Goal: Task Accomplishment & Management: Manage account settings

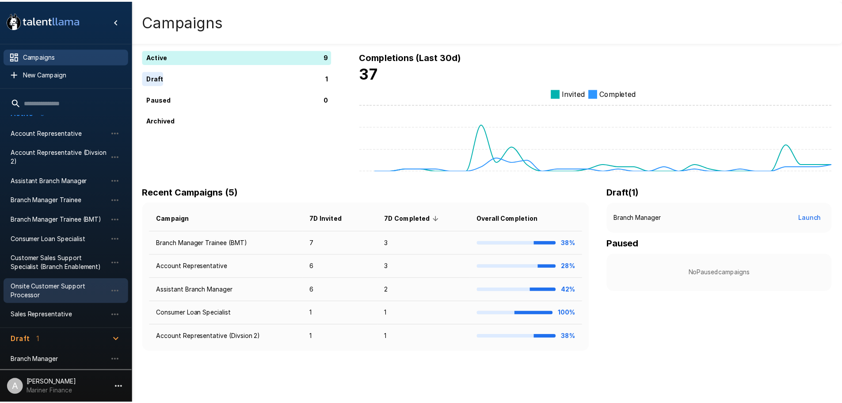
scroll to position [19, 0]
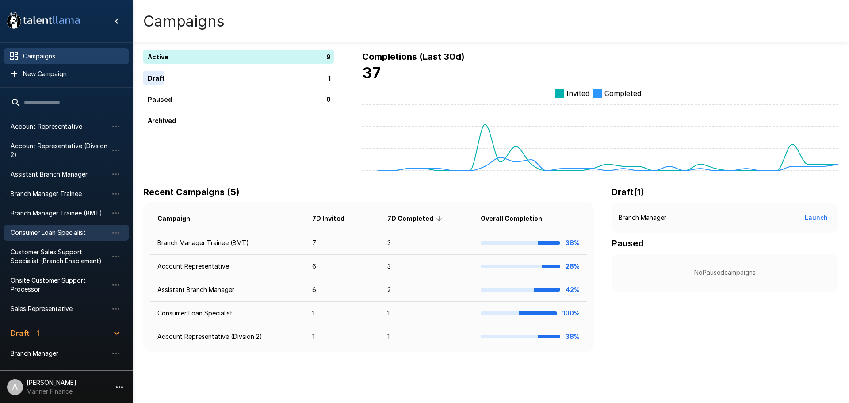
click at [45, 235] on span "Consumer Loan Specialist" at bounding box center [59, 232] width 97 height 9
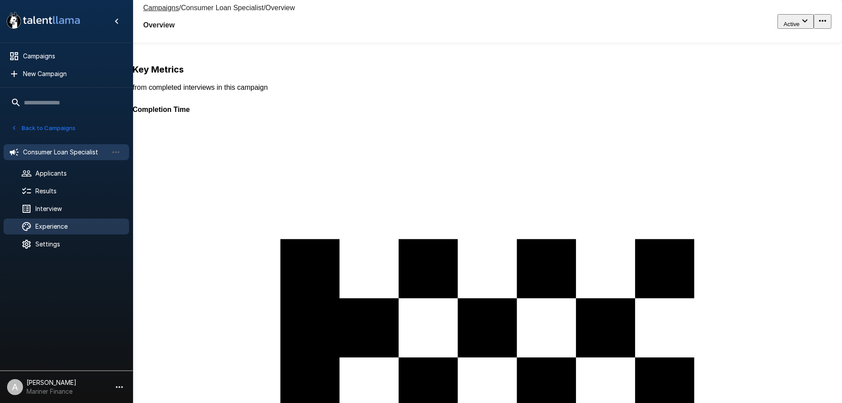
click at [52, 229] on span "Experience" at bounding box center [78, 226] width 87 height 9
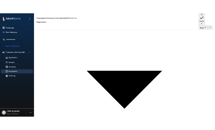
scroll to position [133, 0]
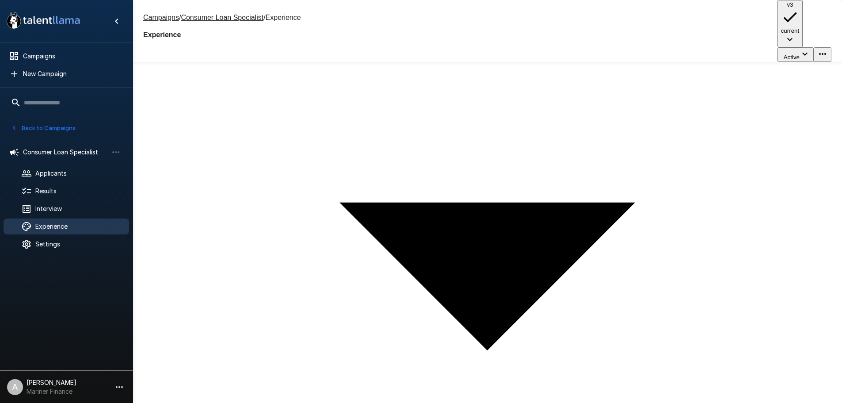
click at [91, 282] on div at bounding box center [66, 311] width 133 height 109
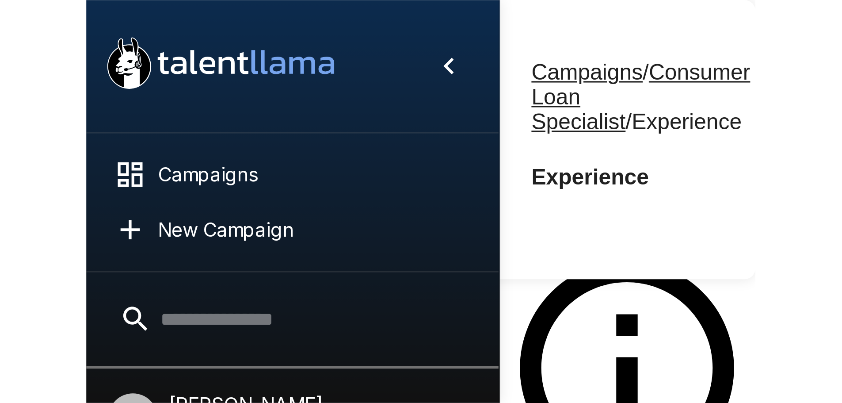
scroll to position [119, 0]
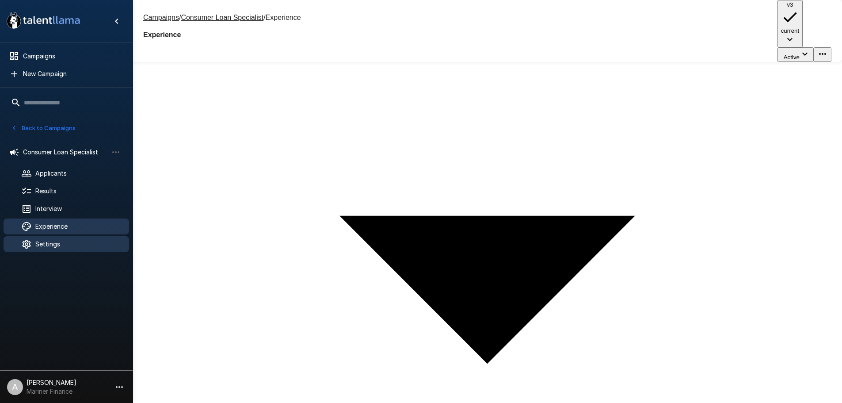
click at [42, 247] on span "Settings" at bounding box center [78, 244] width 87 height 9
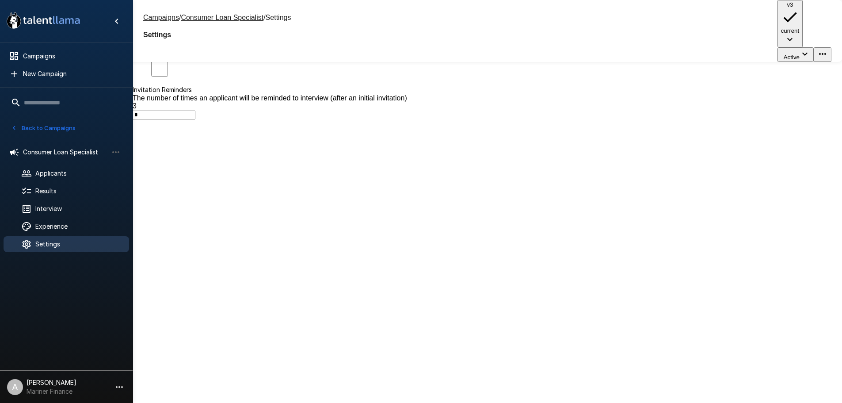
scroll to position [34, 0]
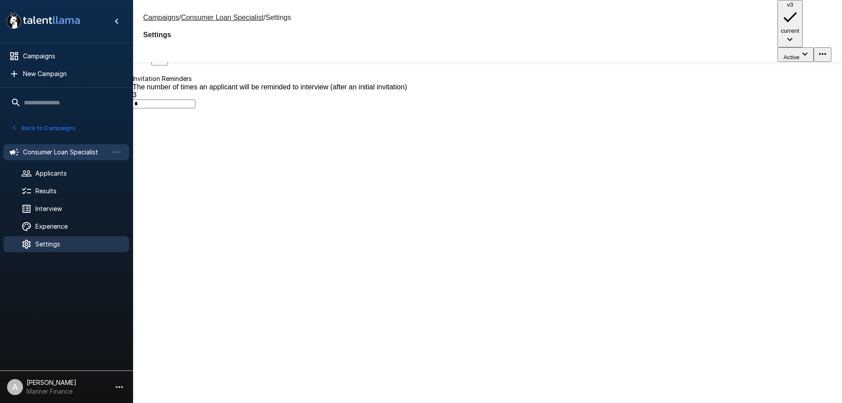
click at [77, 156] on span "Consumer Loan Specialist" at bounding box center [65, 152] width 85 height 9
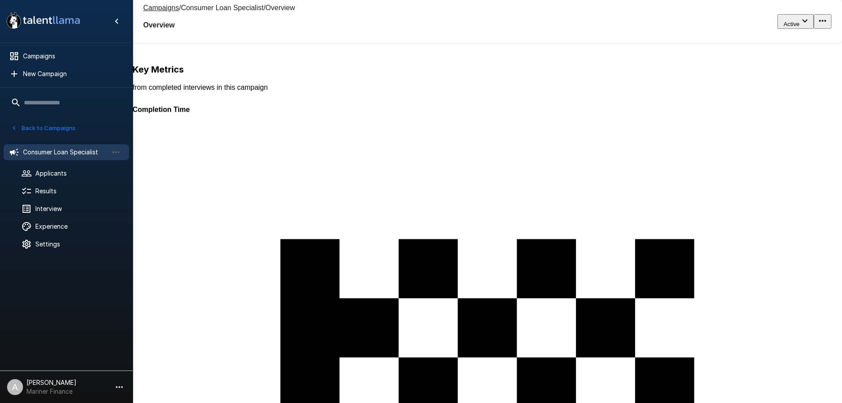
click at [80, 149] on span "Consumer Loan Specialist" at bounding box center [65, 152] width 85 height 9
click at [74, 212] on span "Interview" at bounding box center [78, 208] width 87 height 9
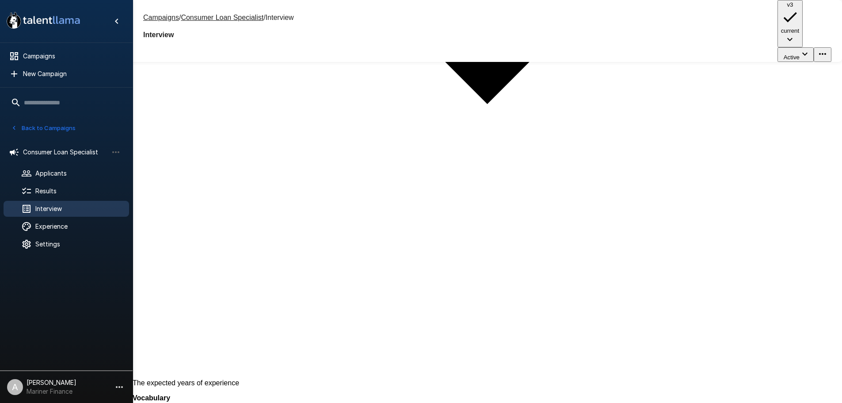
scroll to position [617, 0]
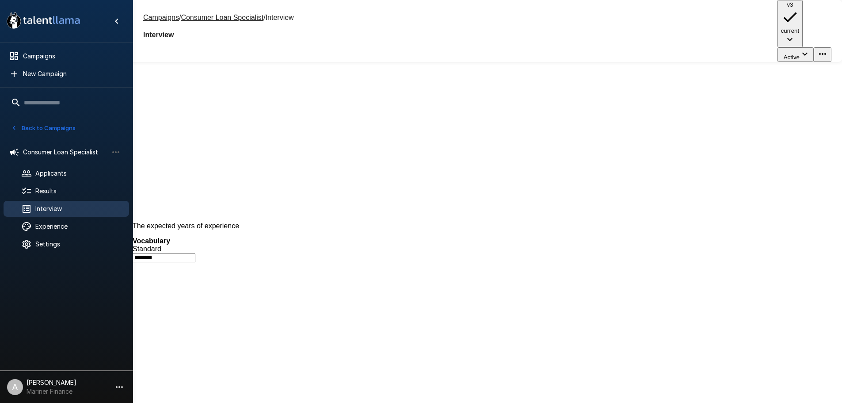
paste textarea "**********"
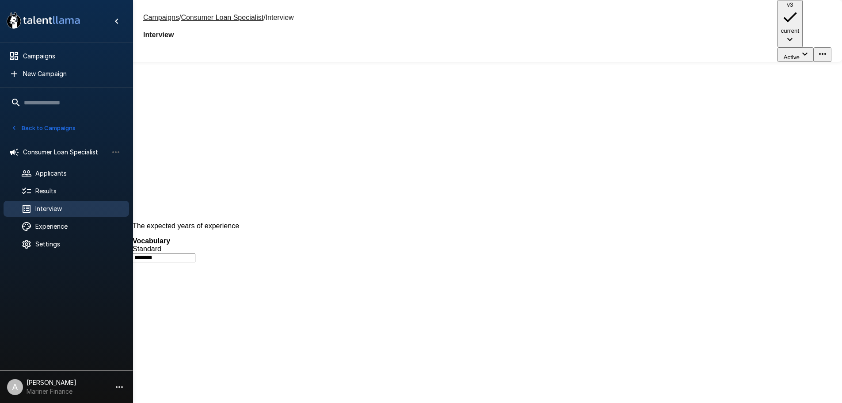
drag, startPoint x: 146, startPoint y: 212, endPoint x: 761, endPoint y: 356, distance: 630.9
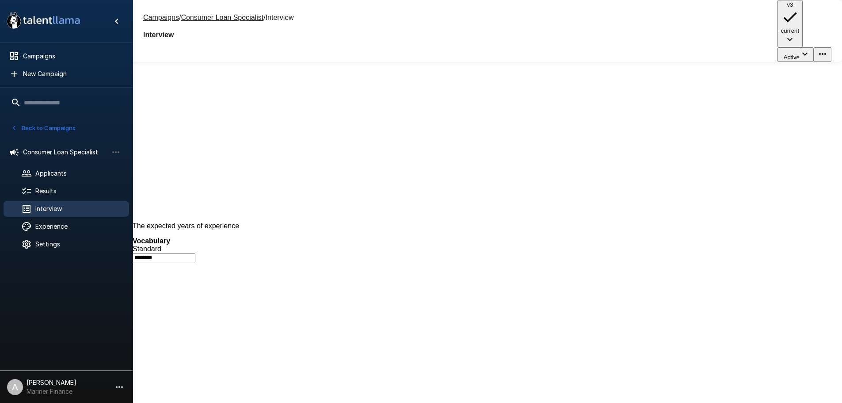
scroll to position [350, 0]
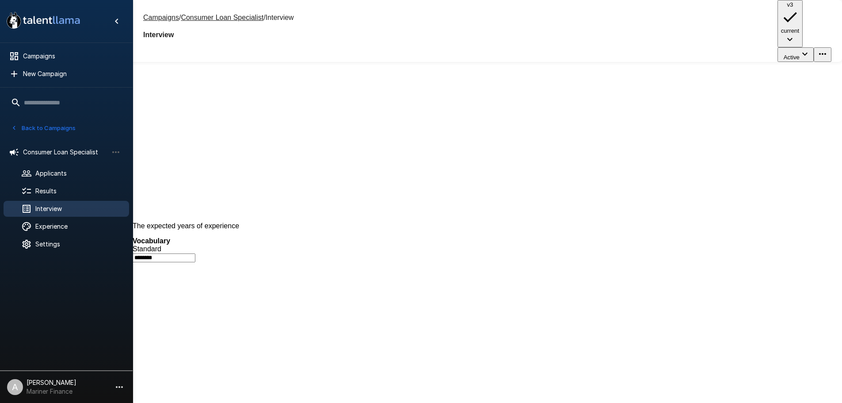
scroll to position [217, 0]
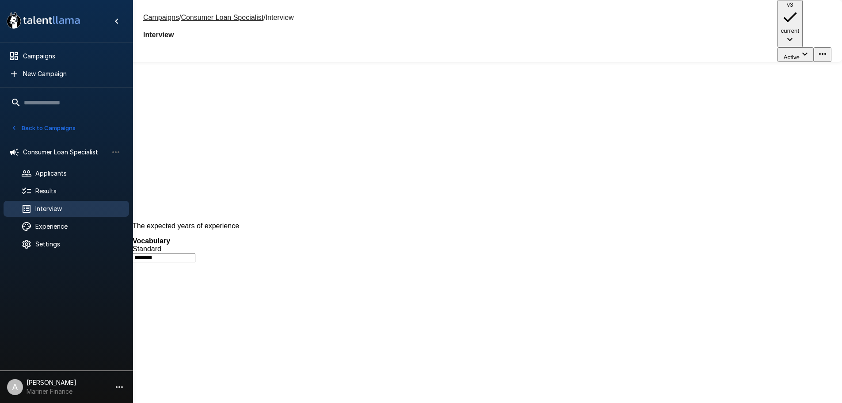
scroll to position [129, 0]
drag, startPoint x: 146, startPoint y: 246, endPoint x: 756, endPoint y: 349, distance: 619.1
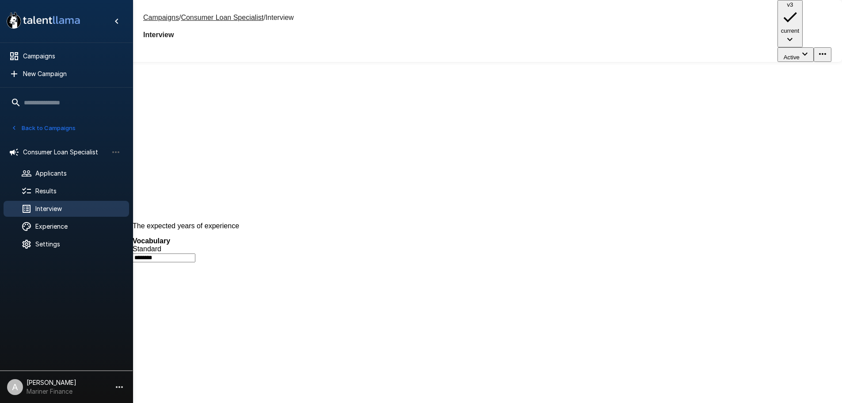
type textarea "**********"
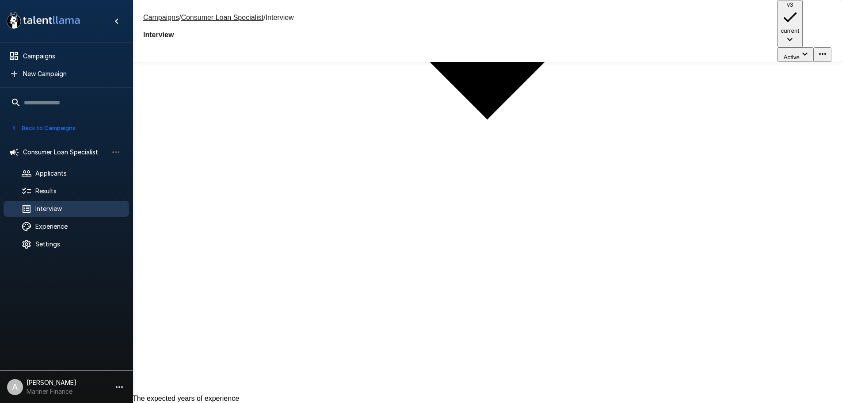
scroll to position [440, 0]
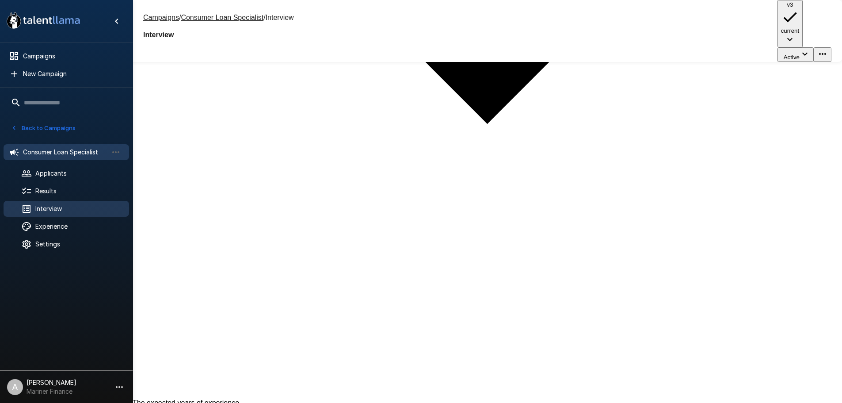
click at [58, 149] on span "Consumer Loan Specialist" at bounding box center [65, 152] width 85 height 9
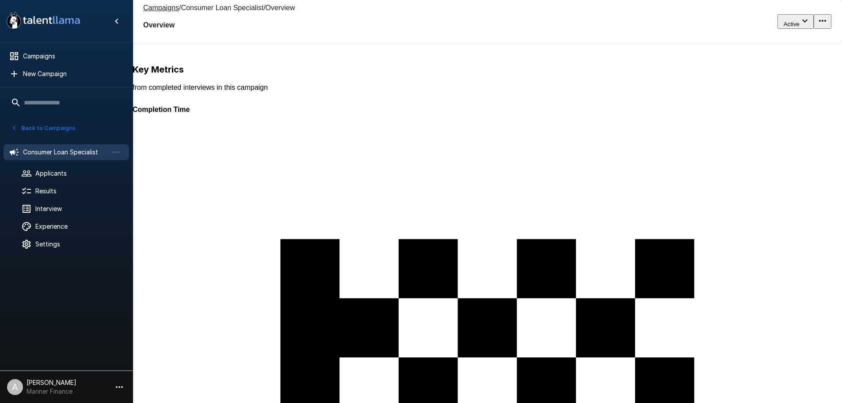
click at [56, 130] on button "Back to Campaigns" at bounding box center [43, 128] width 69 height 14
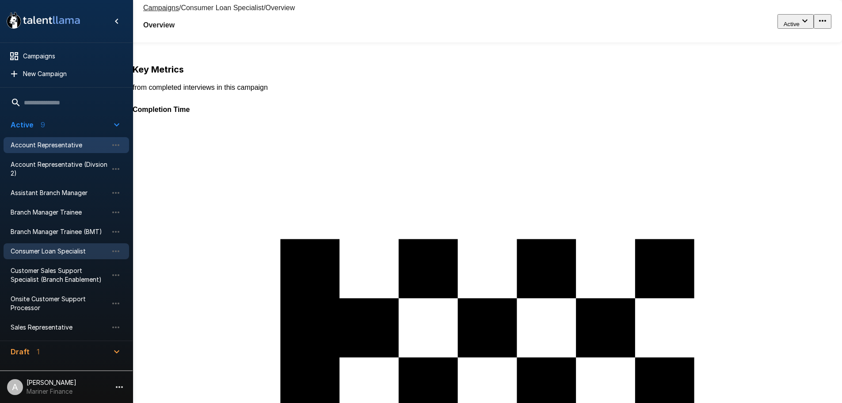
click at [60, 141] on span "Account Representative" at bounding box center [59, 145] width 97 height 9
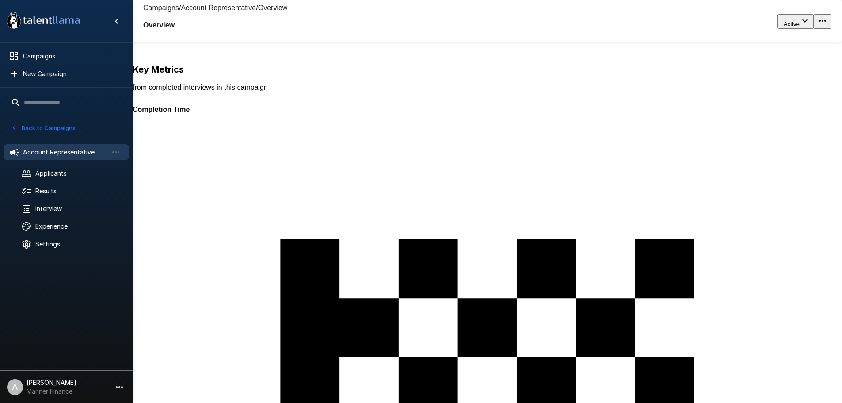
scroll to position [44, 0]
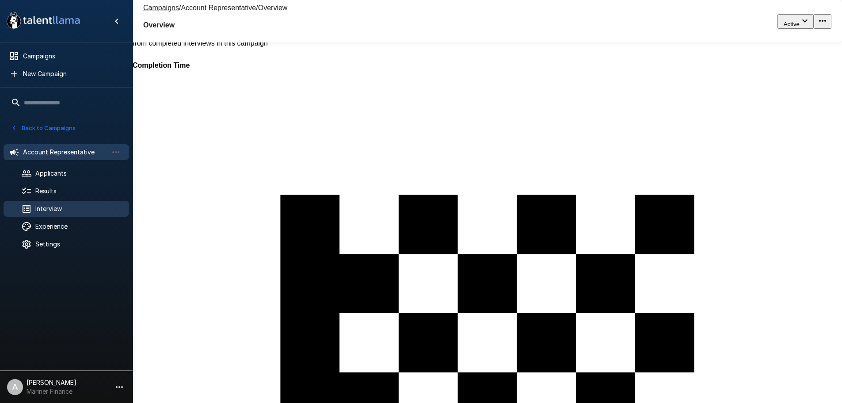
click at [70, 208] on span "Interview" at bounding box center [78, 208] width 87 height 9
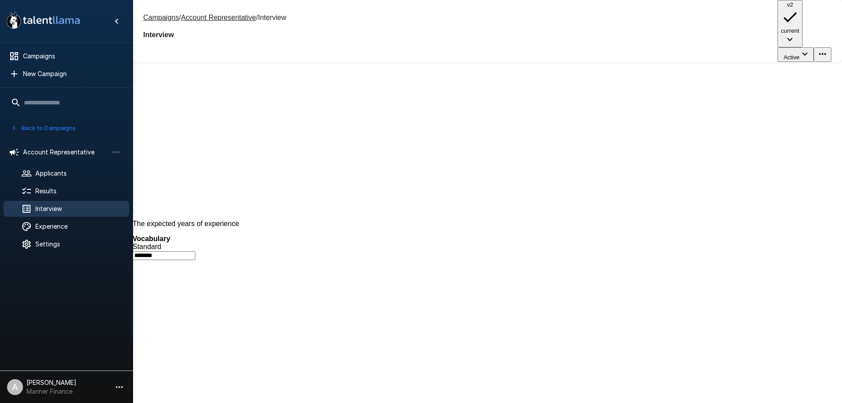
scroll to position [645, 0]
paste textarea "**********"
type textarea "**********"
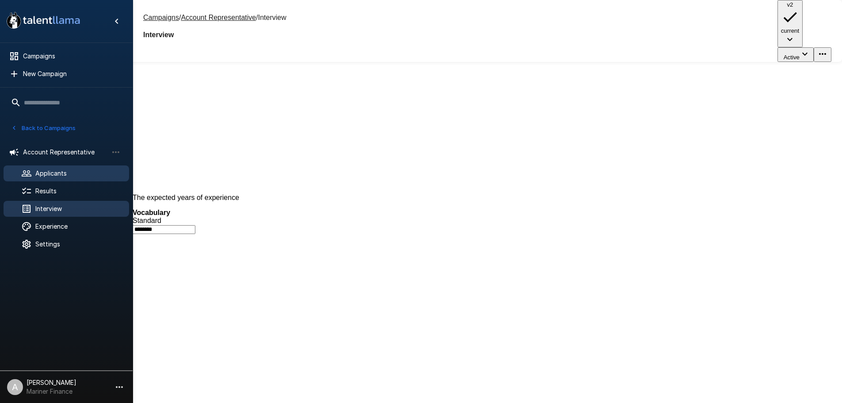
click at [50, 172] on span "Applicants" at bounding box center [78, 173] width 87 height 9
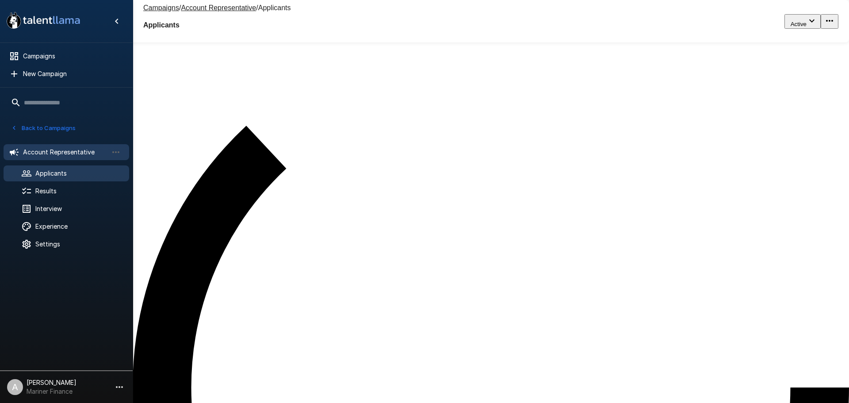
click at [69, 146] on div "Account Representative" at bounding box center [67, 152] width 126 height 16
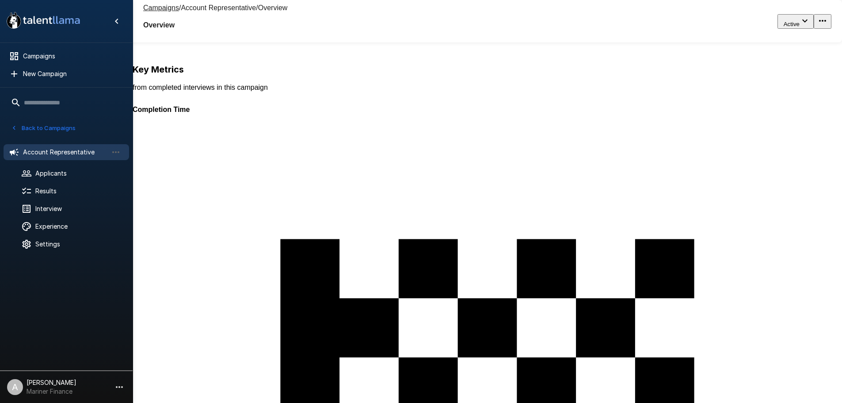
click at [67, 133] on button "Back to Campaigns" at bounding box center [43, 128] width 69 height 14
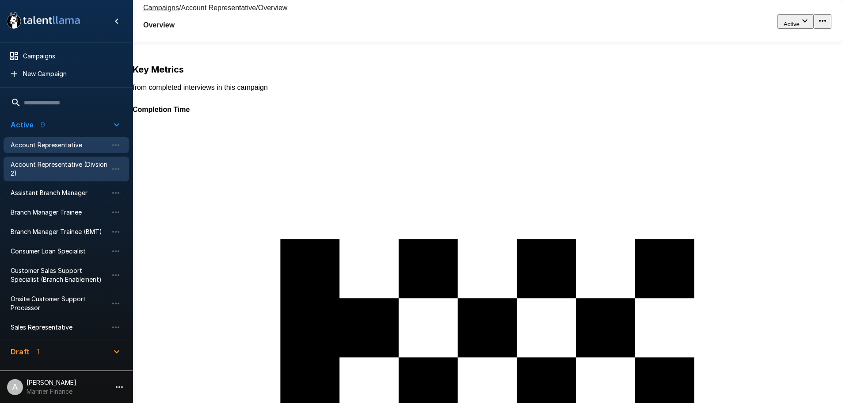
click at [53, 166] on span "Account Representative (Divsion 2)" at bounding box center [59, 169] width 97 height 18
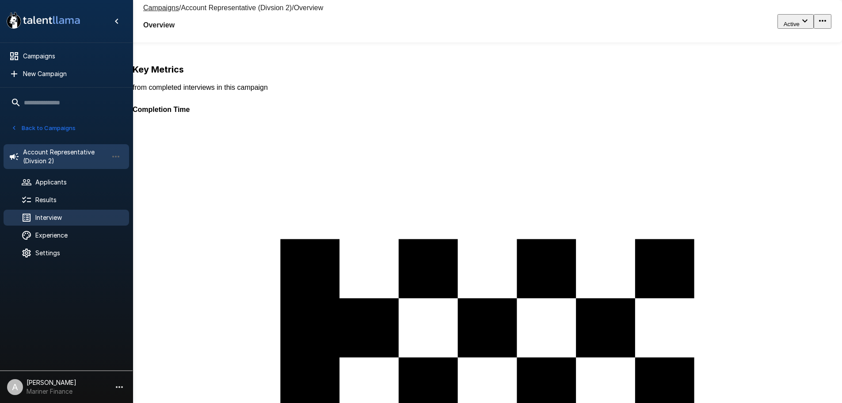
click at [67, 215] on span "Interview" at bounding box center [78, 217] width 87 height 9
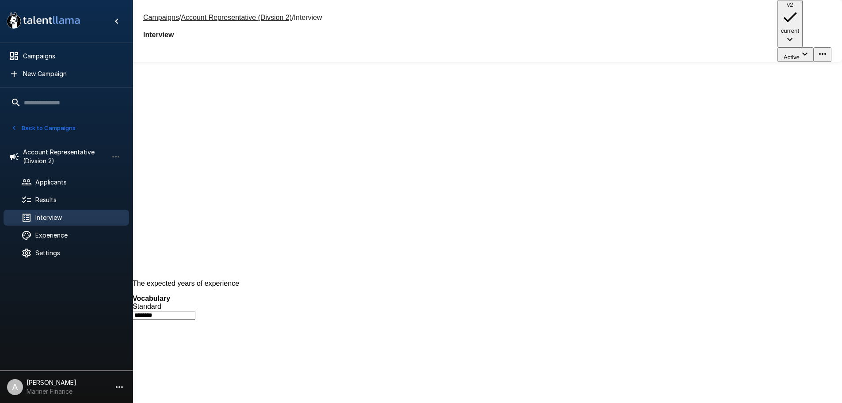
scroll to position [645, 0]
paste textarea "**********"
type textarea "**********"
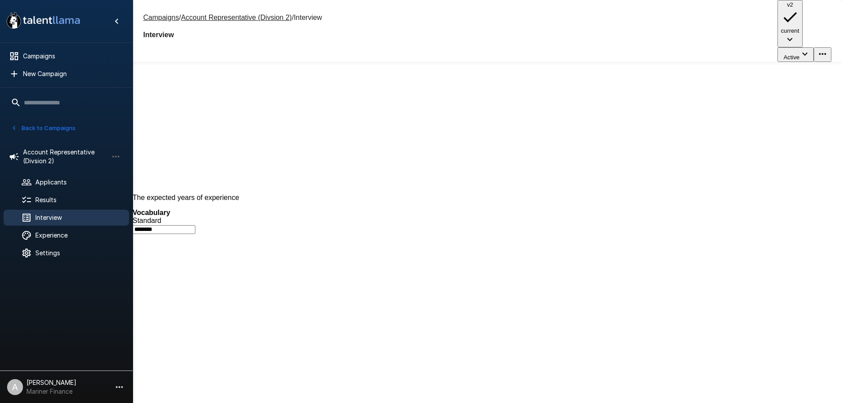
click at [785, 34] on icon "button" at bounding box center [790, 39] width 11 height 11
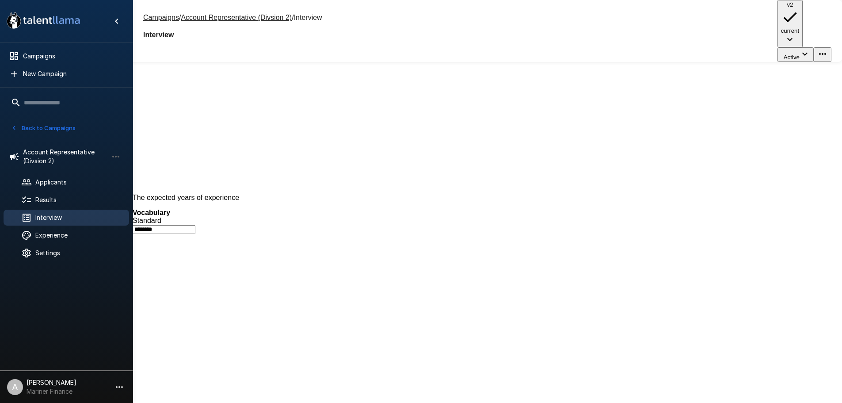
click at [593, 26] on div "Campaigns / Account Representative (Divsion 2) / Interview Interview v2 current…" at bounding box center [487, 31] width 709 height 62
click at [64, 132] on button "Back to Campaigns" at bounding box center [43, 128] width 69 height 14
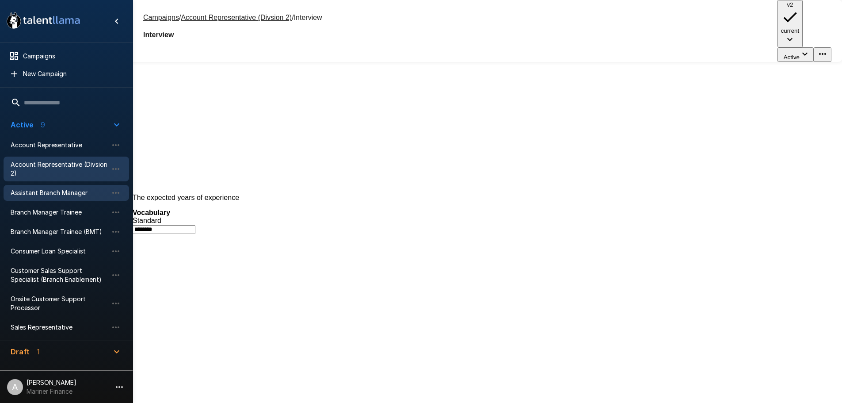
click at [62, 191] on span "Assistant Branch Manager" at bounding box center [59, 192] width 97 height 9
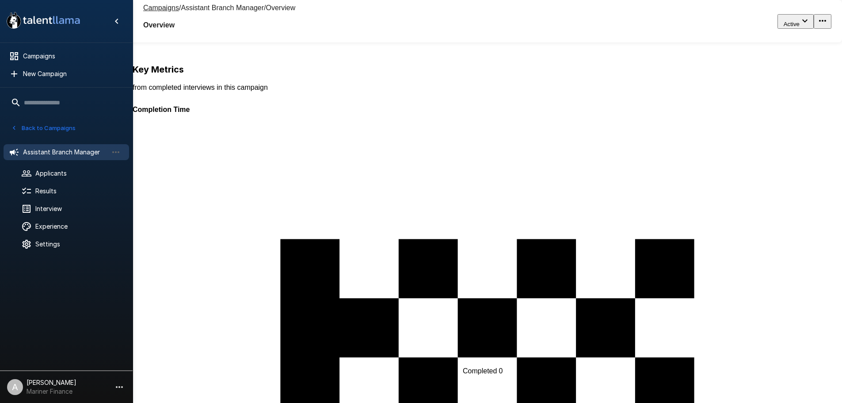
scroll to position [300, 0]
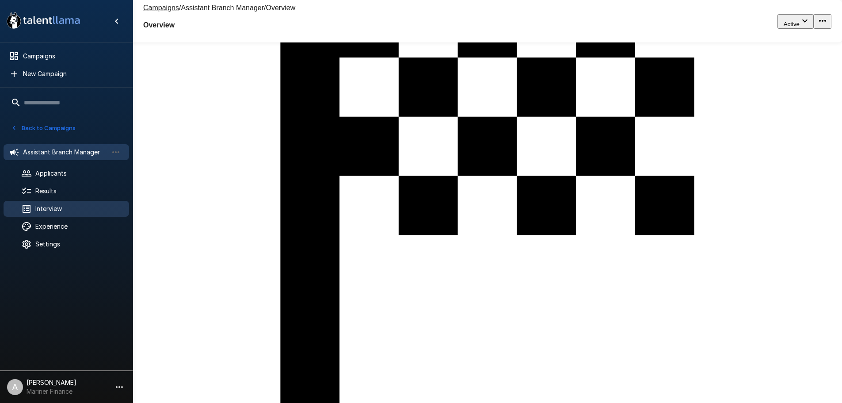
click at [56, 209] on span "Interview" at bounding box center [78, 208] width 87 height 9
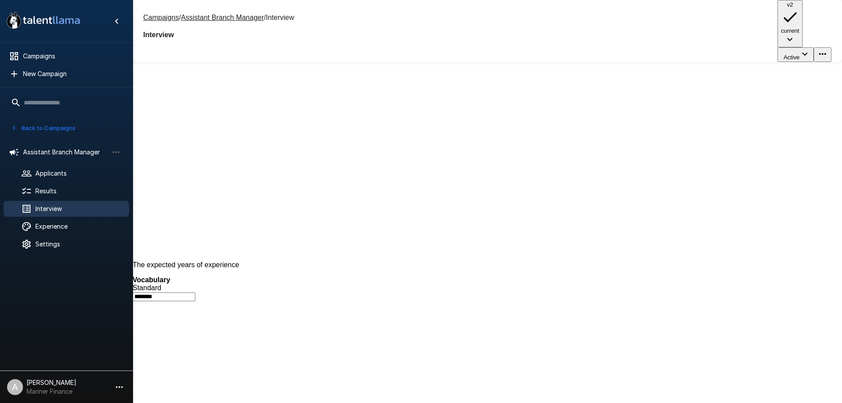
scroll to position [674, 0]
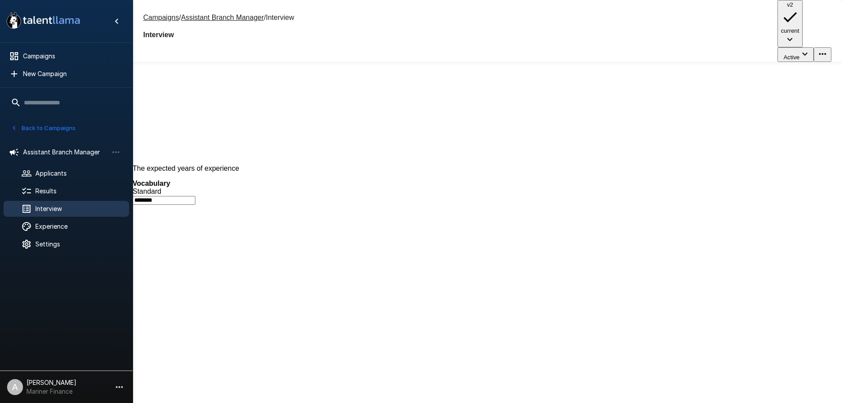
paste textarea "**********"
type textarea "**********"
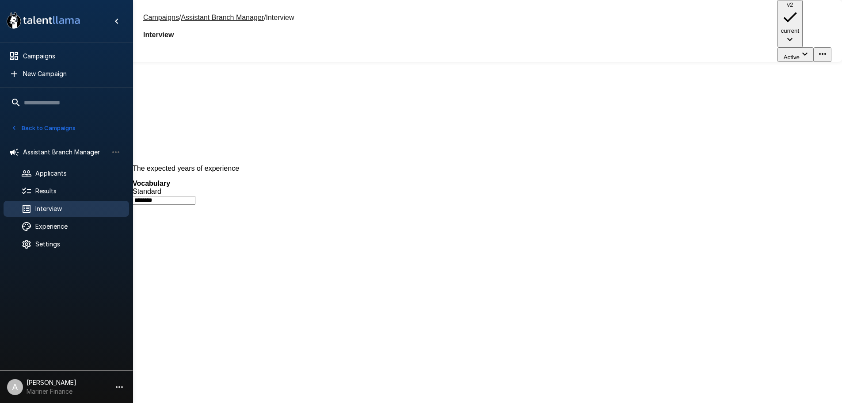
click at [50, 122] on button "Back to Campaigns" at bounding box center [43, 128] width 69 height 14
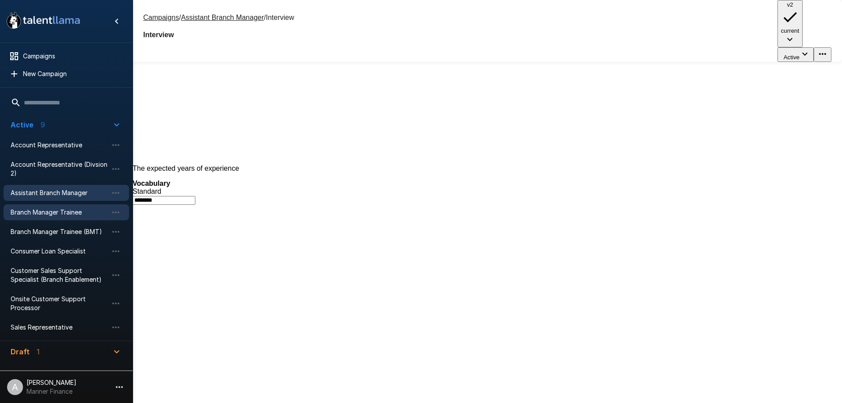
click at [50, 215] on span "Branch Manager Trainee" at bounding box center [59, 212] width 97 height 9
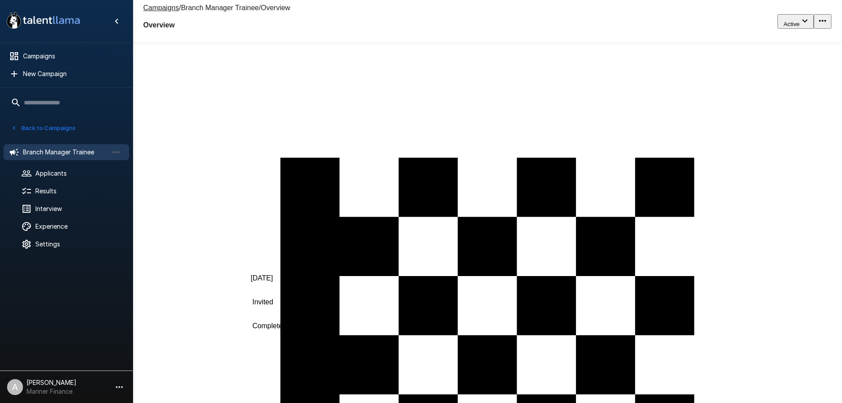
scroll to position [88, 0]
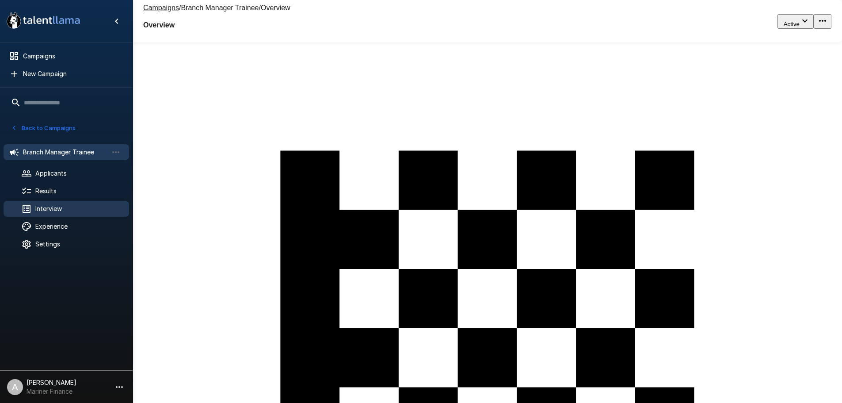
click at [87, 202] on div "Interview" at bounding box center [67, 209] width 126 height 16
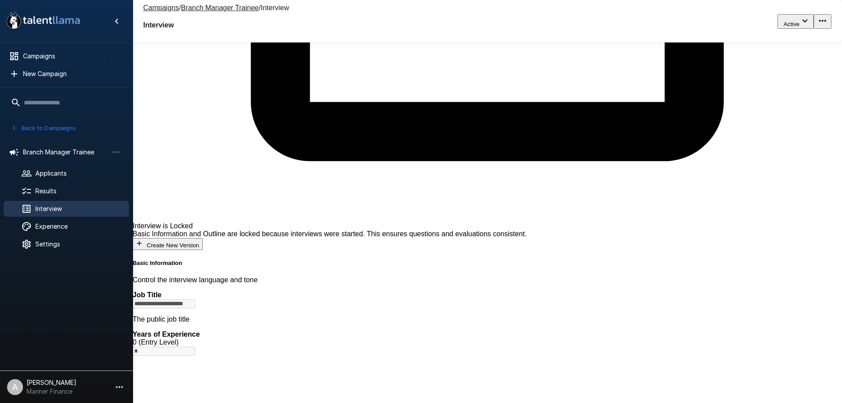
scroll to position [491, 0]
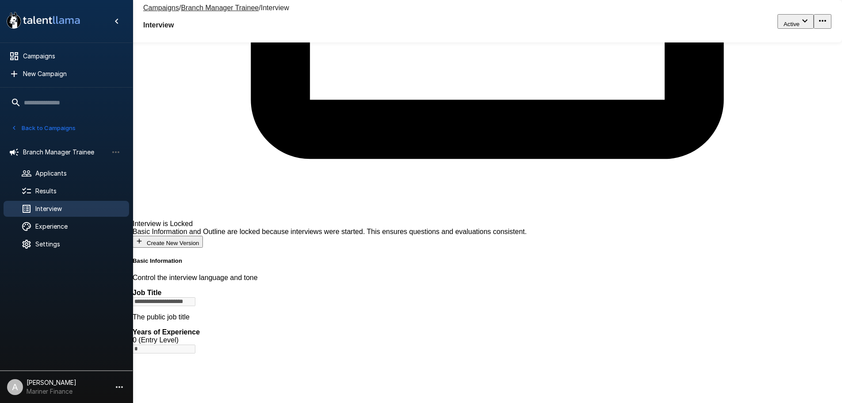
paste textarea "**********"
type textarea "**********"
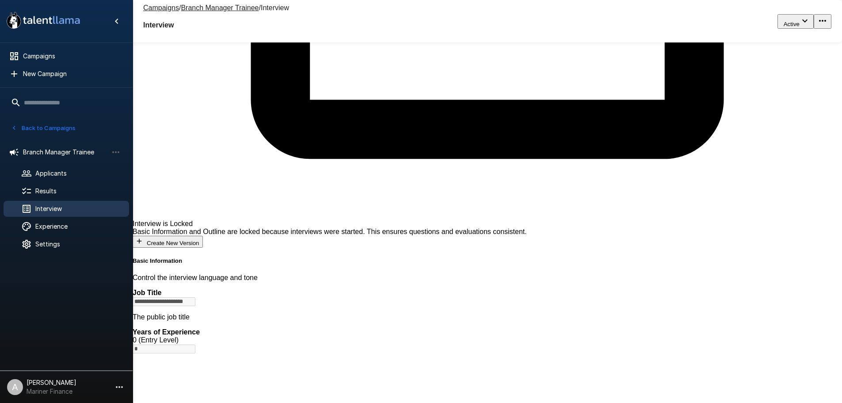
click at [77, 131] on div "Back to Campaigns" at bounding box center [67, 129] width 117 height 16
click at [58, 129] on button "Back to Campaigns" at bounding box center [43, 128] width 69 height 14
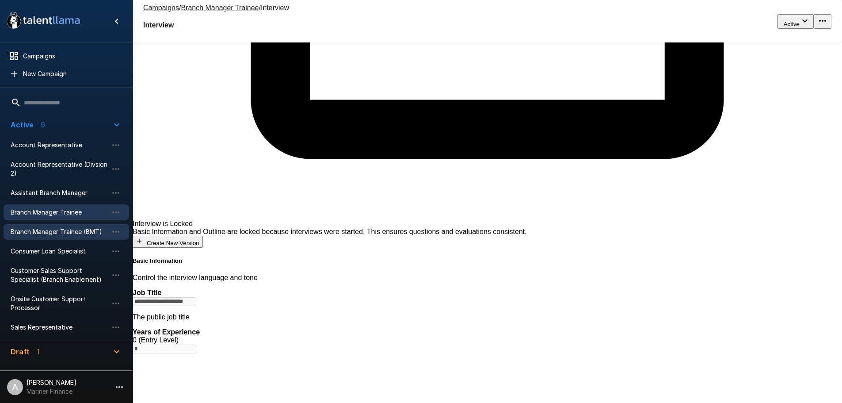
click at [57, 226] on div "Branch Manager Trainee (BMT)" at bounding box center [67, 232] width 126 height 16
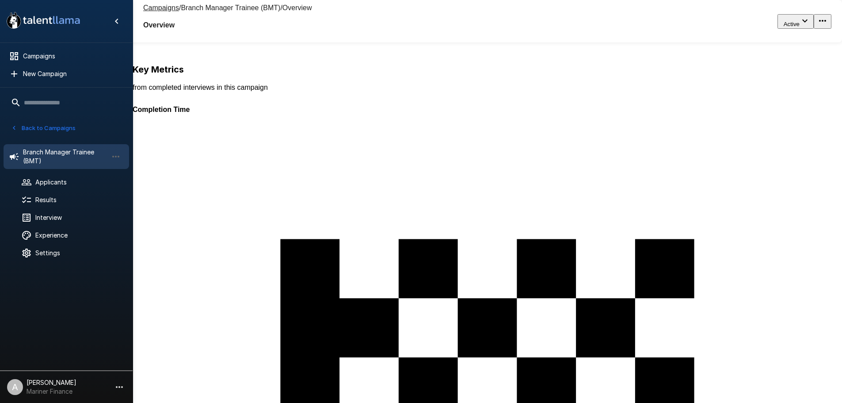
scroll to position [184, 0]
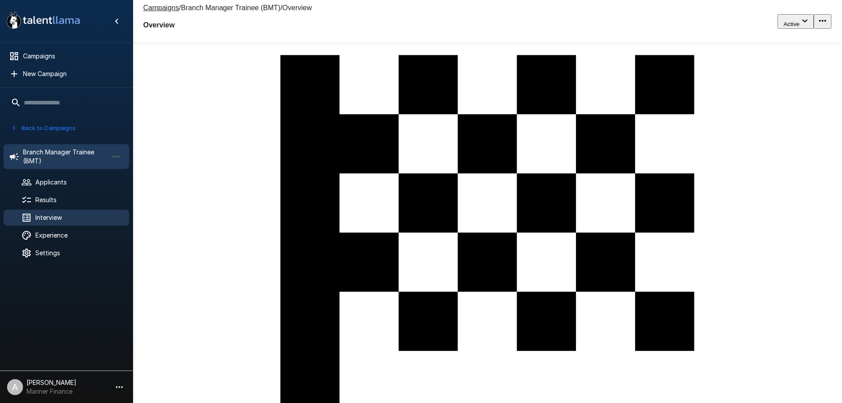
click at [35, 221] on div at bounding box center [33, 217] width 25 height 11
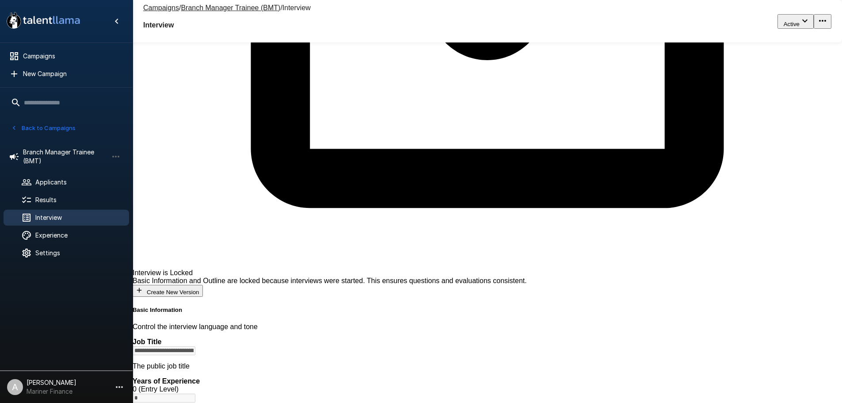
scroll to position [492, 0]
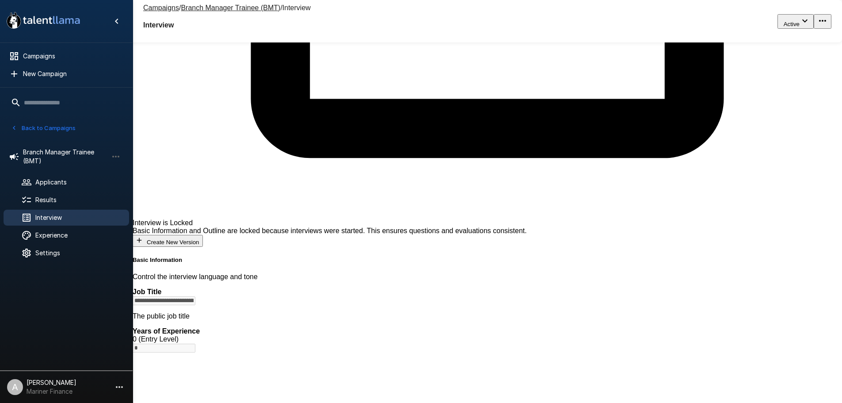
paste textarea "**********"
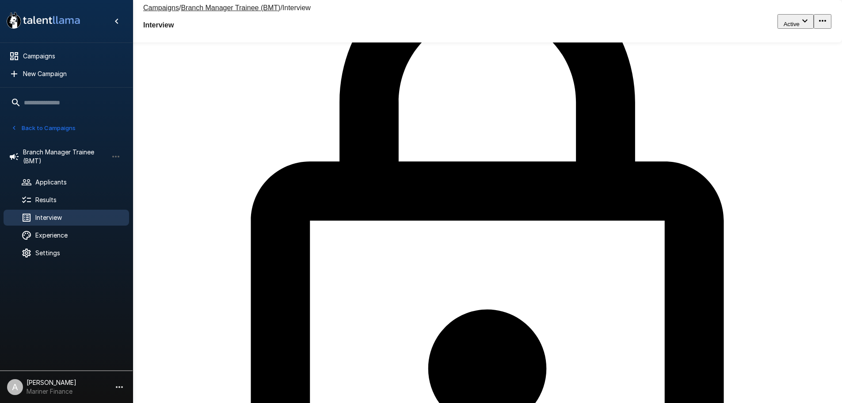
scroll to position [0, 0]
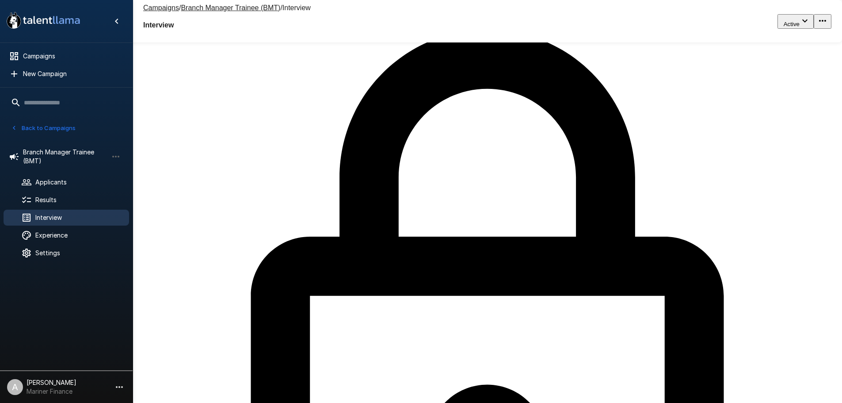
type textarea "**********"
click at [53, 151] on span "Branch Manager Trainee (BMT)" at bounding box center [65, 157] width 85 height 18
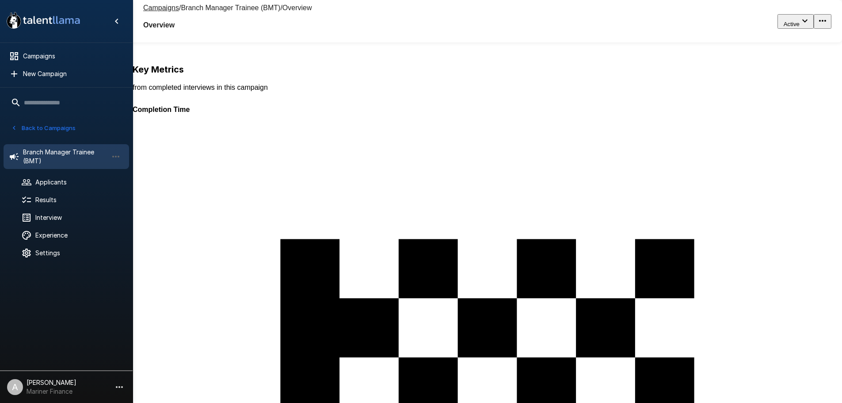
click at [53, 129] on button "Back to Campaigns" at bounding box center [43, 128] width 69 height 14
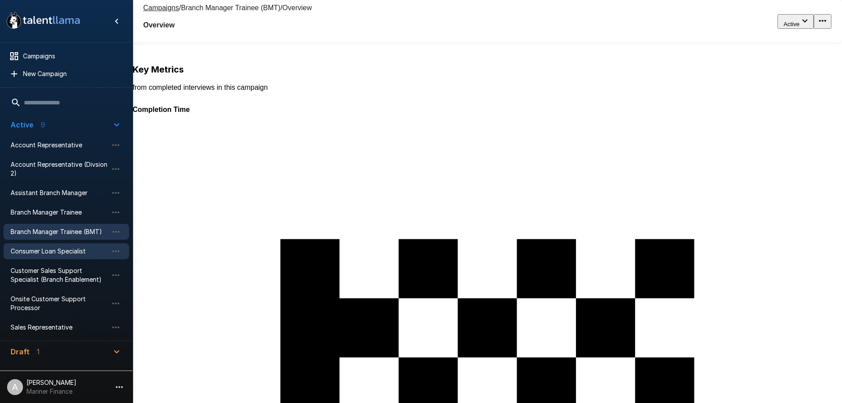
click at [54, 248] on span "Consumer Loan Specialist" at bounding box center [59, 251] width 97 height 9
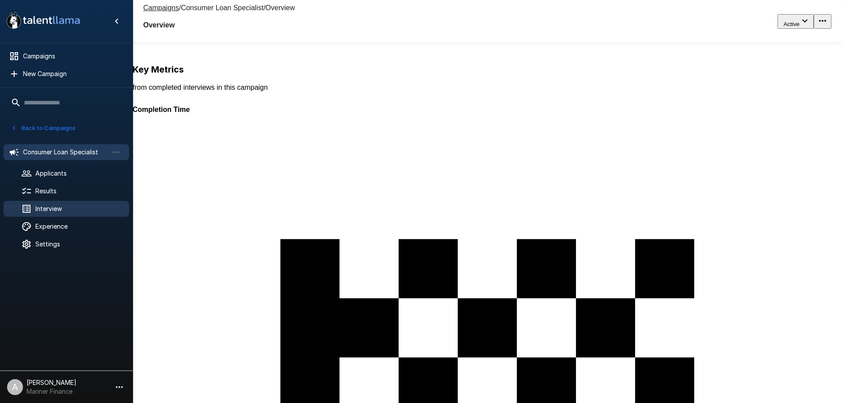
click at [57, 208] on span "Interview" at bounding box center [78, 208] width 87 height 9
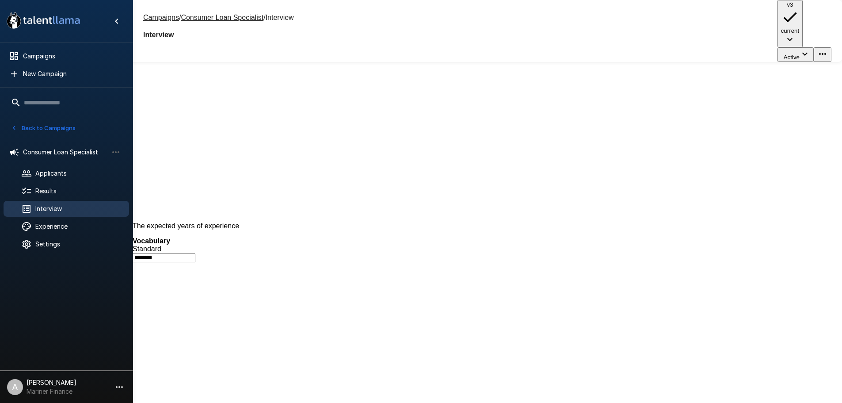
scroll to position [437, 0]
click at [30, 127] on button "Back to Campaigns" at bounding box center [43, 128] width 69 height 14
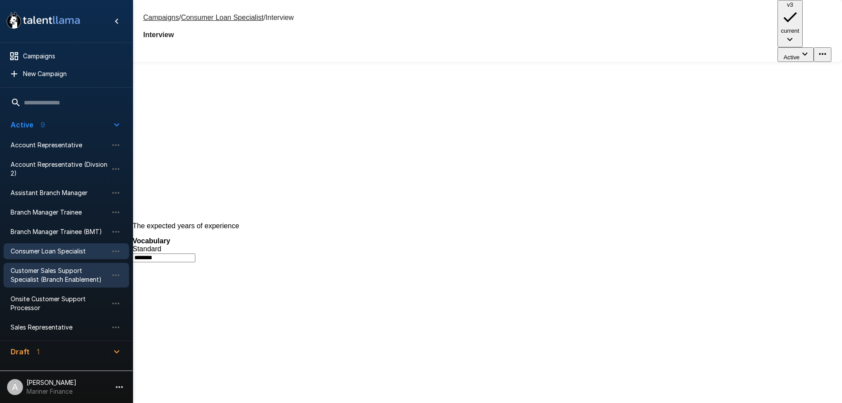
click at [50, 269] on span "Customer Sales Support Specialist (Branch Enablement)" at bounding box center [59, 275] width 97 height 18
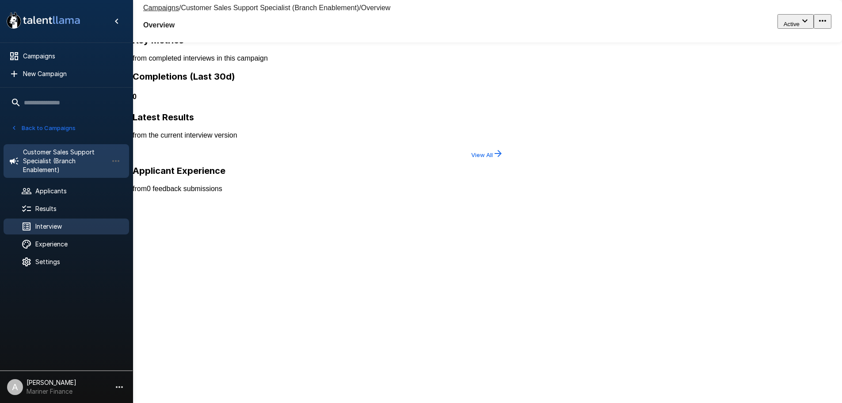
click at [64, 228] on span "Interview" at bounding box center [78, 226] width 87 height 9
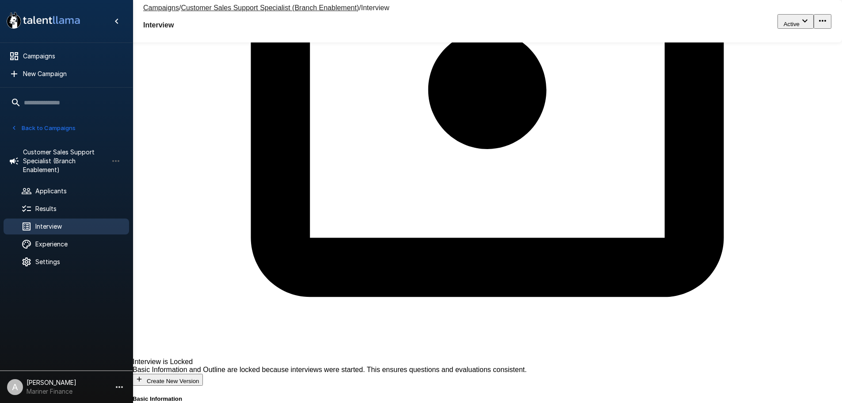
scroll to position [636, 0]
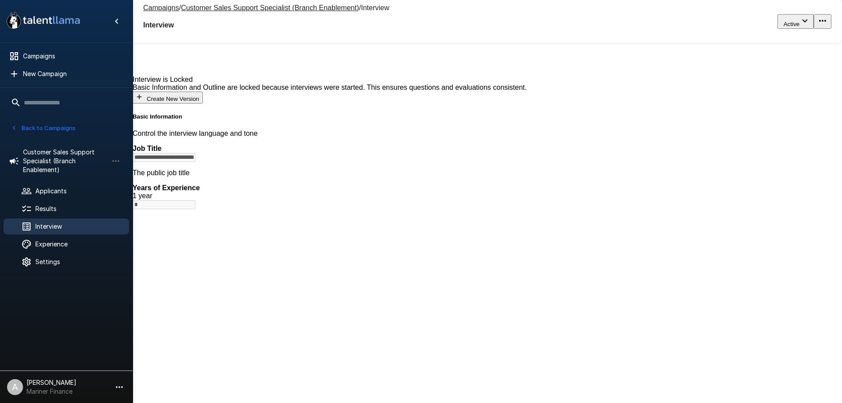
paste textarea "**********"
type textarea "**********"
click at [62, 124] on button "Back to Campaigns" at bounding box center [43, 128] width 69 height 14
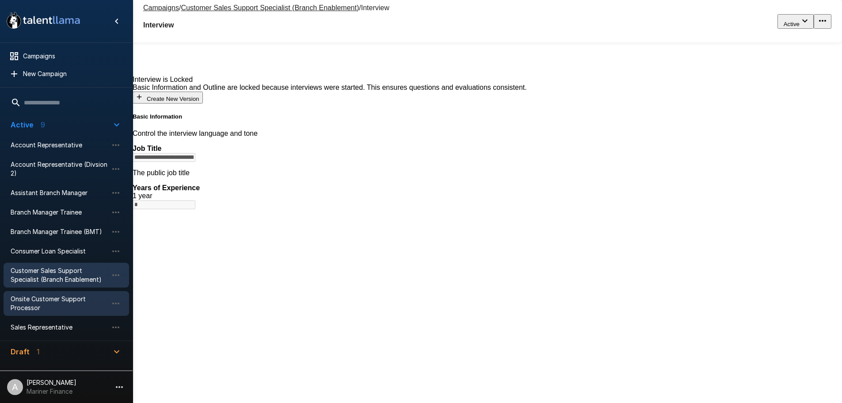
click at [56, 297] on span "Onsite Customer Support Processor" at bounding box center [59, 303] width 97 height 18
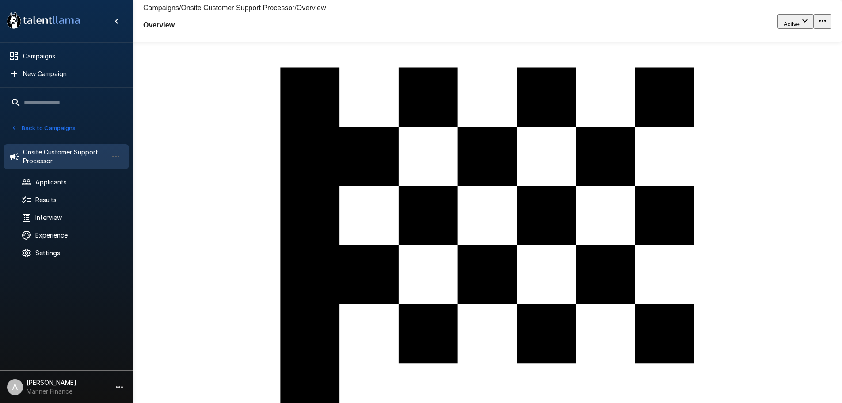
scroll to position [171, 0]
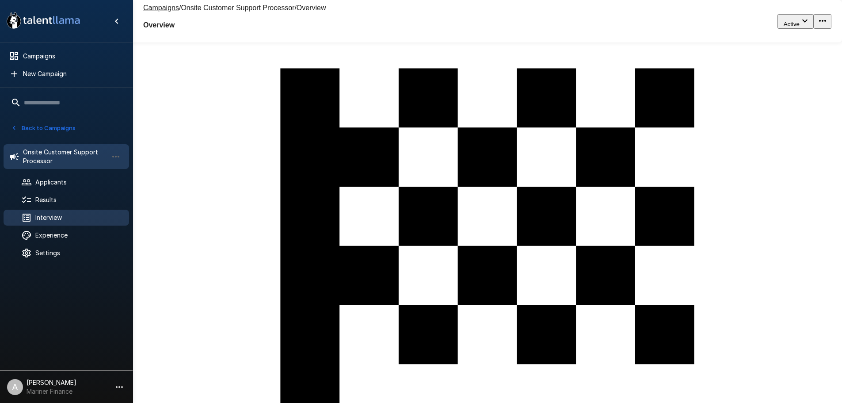
click at [68, 217] on span "Interview" at bounding box center [78, 217] width 87 height 9
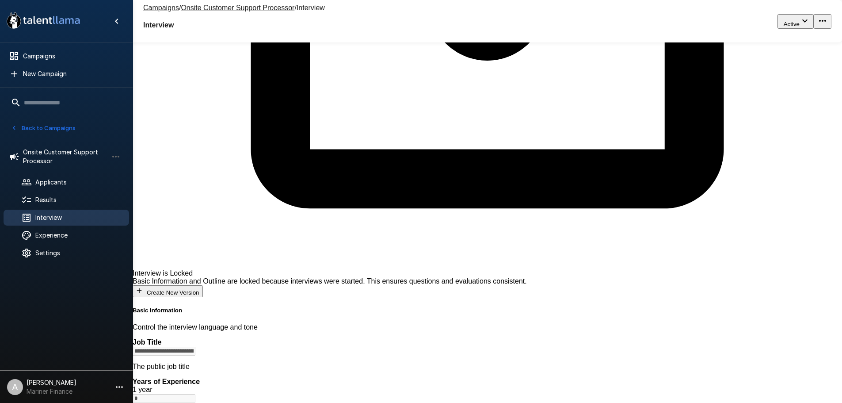
scroll to position [521, 0]
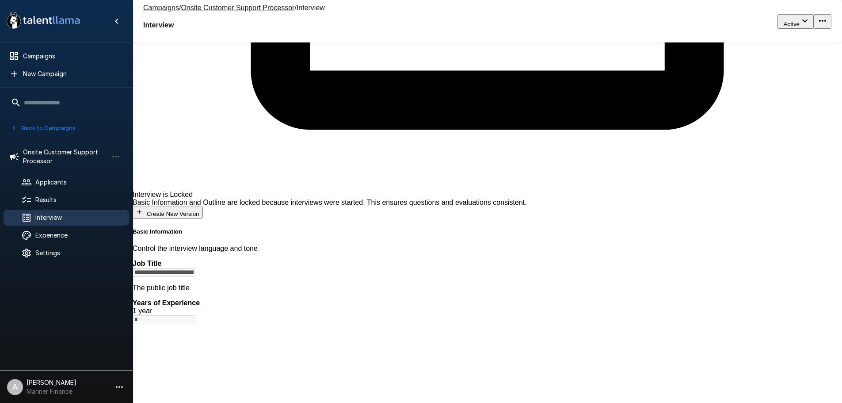
paste textarea "**********"
type textarea "**********"
click at [53, 127] on button "Back to Campaigns" at bounding box center [43, 128] width 69 height 14
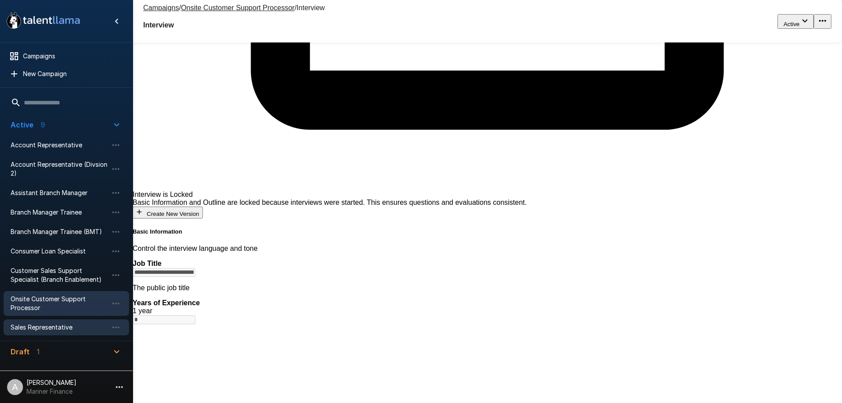
click at [58, 324] on span "Sales Representative" at bounding box center [59, 327] width 97 height 9
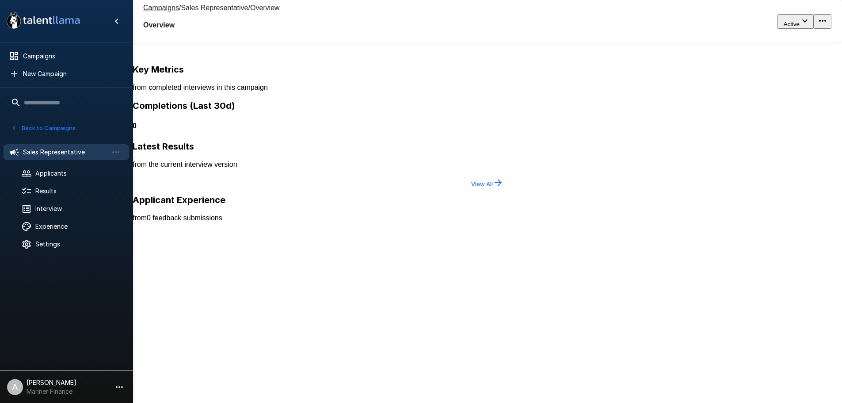
scroll to position [169, 0]
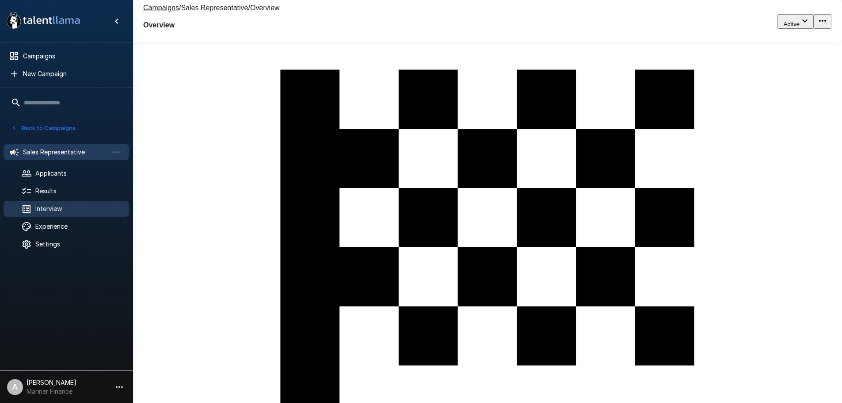
click at [61, 204] on span "Interview" at bounding box center [78, 208] width 87 height 9
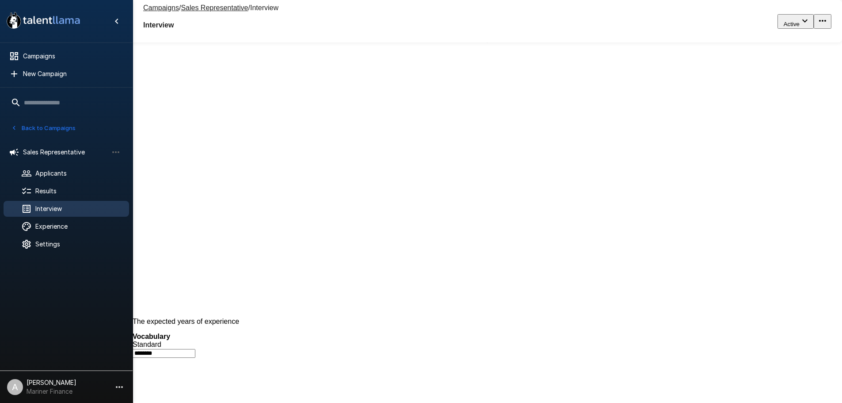
scroll to position [617, 0]
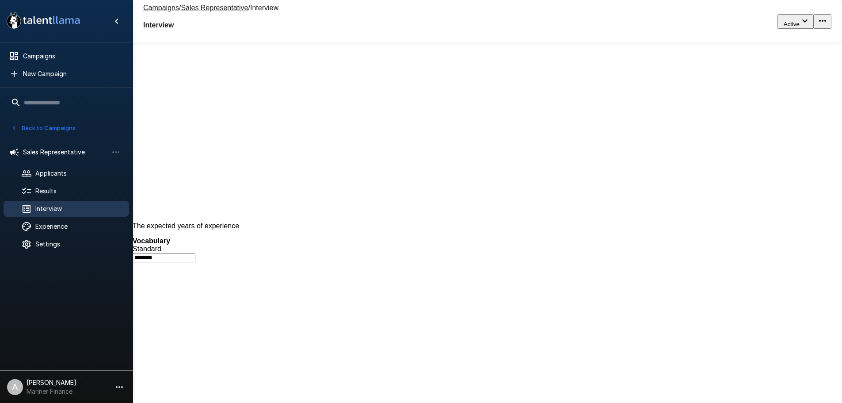
paste textarea "**********"
type textarea "**********"
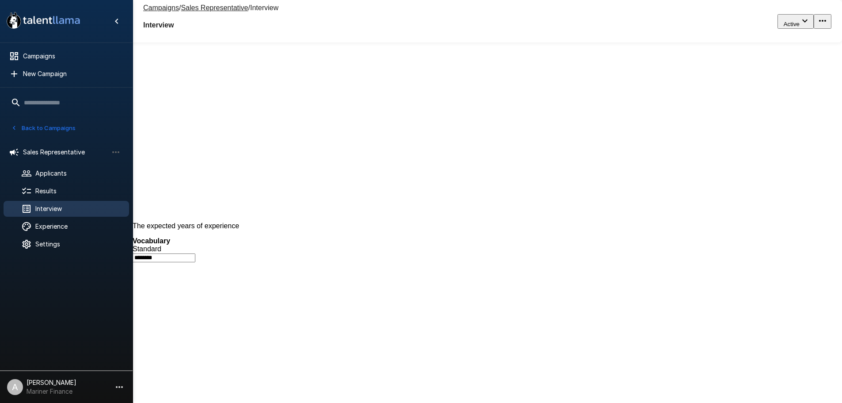
click at [60, 149] on span "Sales Representative" at bounding box center [65, 152] width 85 height 9
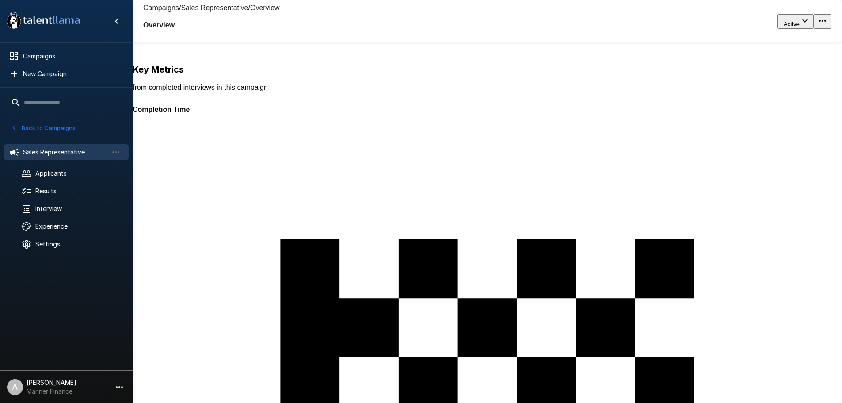
click at [59, 119] on div "Back to Campaigns" at bounding box center [66, 125] width 133 height 23
click at [54, 122] on button "Back to Campaigns" at bounding box center [43, 128] width 69 height 14
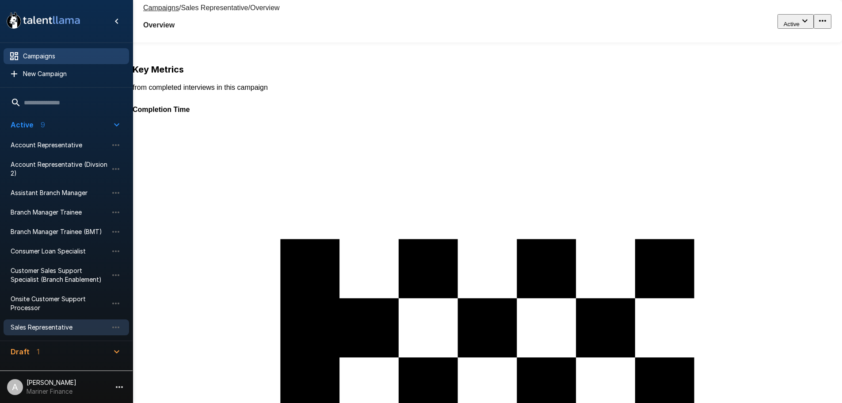
click at [62, 50] on div "Campaigns" at bounding box center [67, 56] width 126 height 16
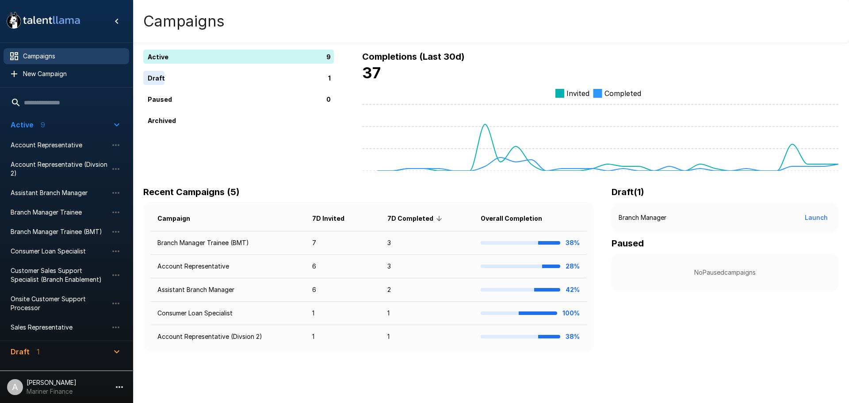
click at [54, 383] on p "[PERSON_NAME]" at bounding box center [52, 382] width 50 height 9
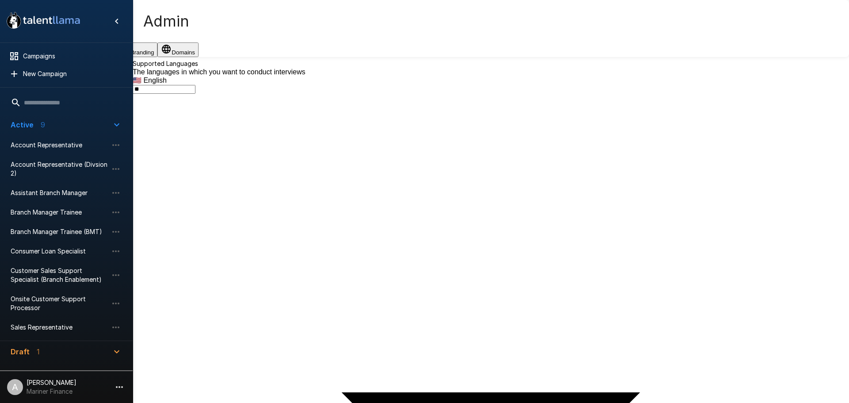
click at [157, 55] on button "Branding" at bounding box center [136, 49] width 41 height 15
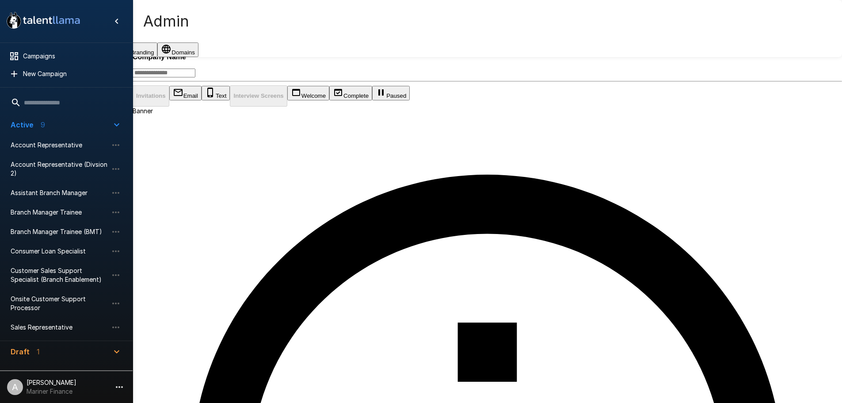
click at [287, 100] on button "Welcome" at bounding box center [308, 93] width 42 height 15
click at [329, 100] on button "Complete" at bounding box center [350, 93] width 43 height 15
click at [195, 15] on button "Back to Branding" at bounding box center [164, 7] width 63 height 15
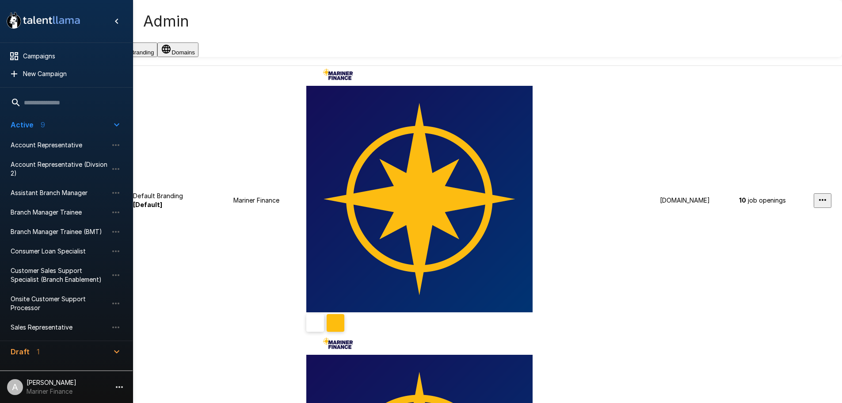
click at [233, 154] on td "Default Branding [Default]" at bounding box center [183, 200] width 100 height 269
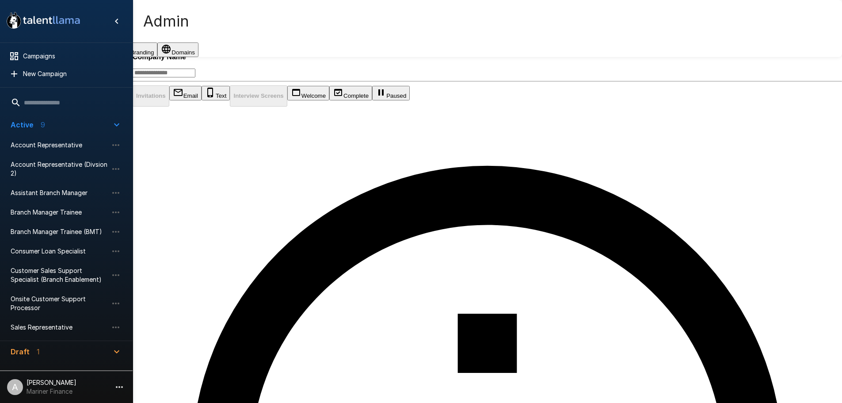
click at [195, 15] on button "Back to Branding" at bounding box center [164, 7] width 63 height 15
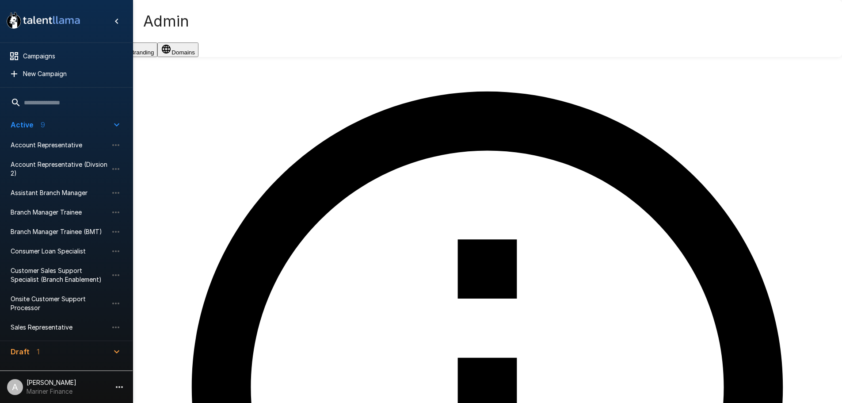
scroll to position [88, 0]
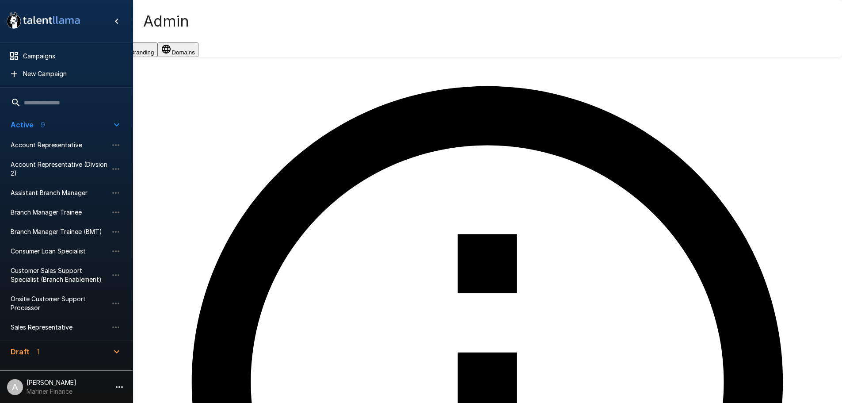
click at [287, 12] on button "Welcome" at bounding box center [308, 4] width 42 height 15
click at [329, 12] on button "Complete" at bounding box center [350, 4] width 43 height 15
click at [202, 12] on button "Email" at bounding box center [185, 4] width 32 height 15
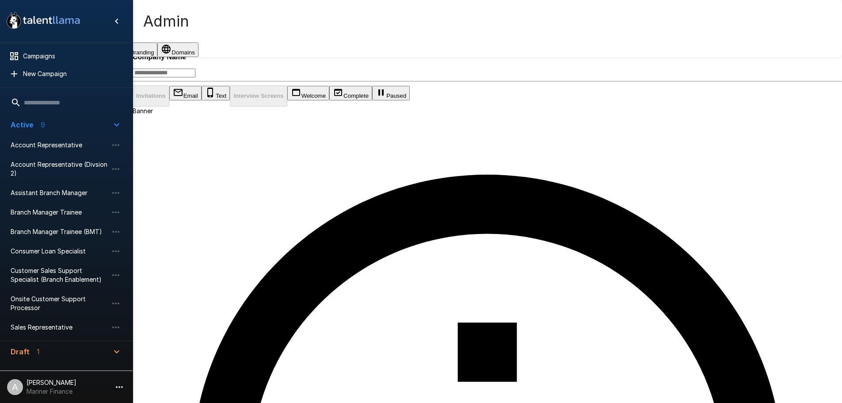
click at [195, 15] on button "Back to Branding" at bounding box center [164, 7] width 63 height 15
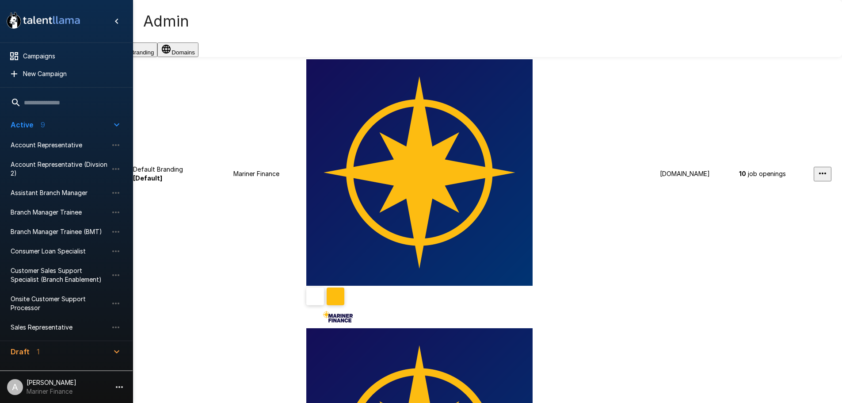
scroll to position [11, 0]
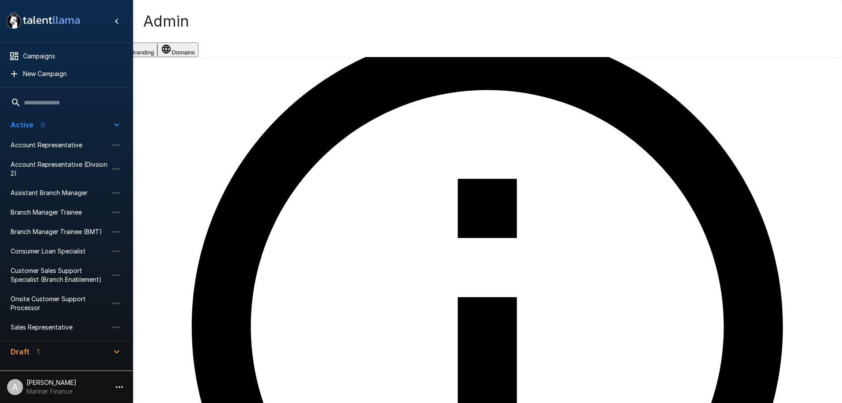
scroll to position [55, 0]
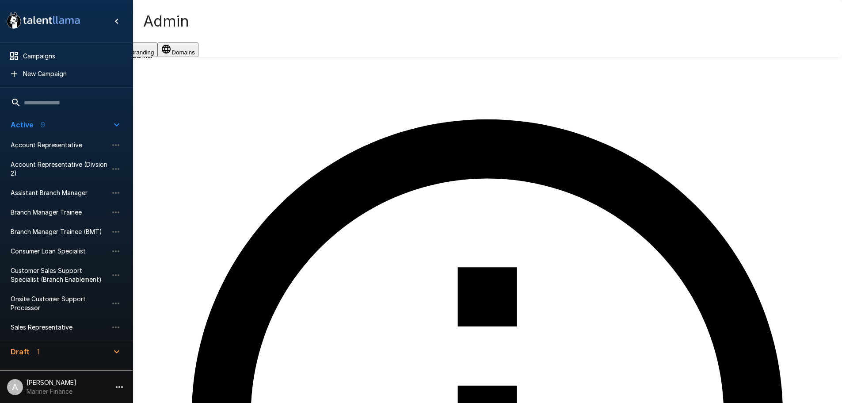
click at [207, 45] on button "Text" at bounding box center [216, 37] width 28 height 15
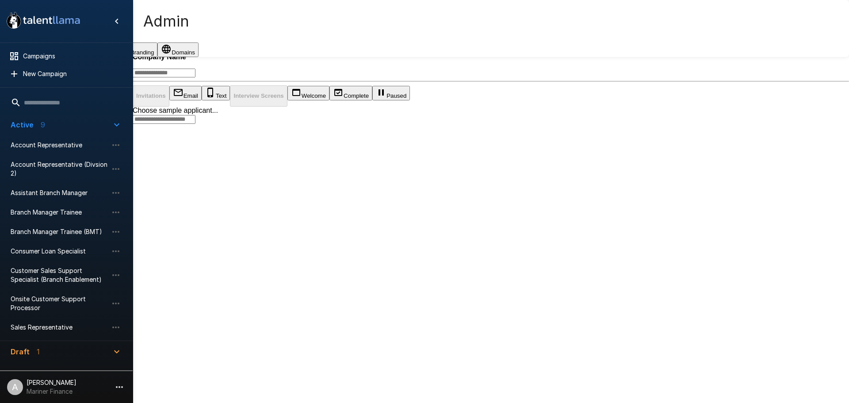
click at [287, 100] on button "Welcome" at bounding box center [308, 93] width 42 height 15
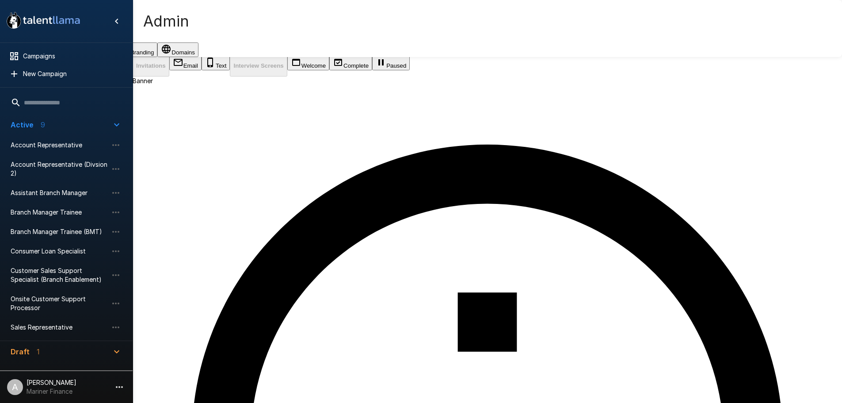
scroll to position [44, 0]
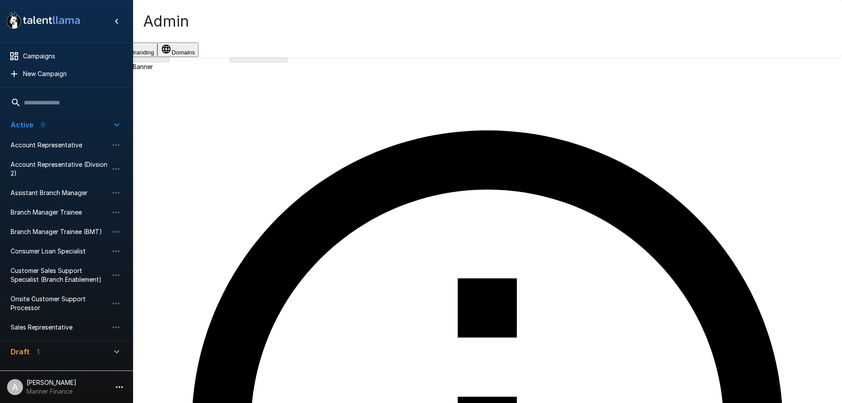
click at [329, 56] on button "Complete" at bounding box center [350, 49] width 43 height 15
click at [372, 56] on button "Paused" at bounding box center [391, 49] width 38 height 15
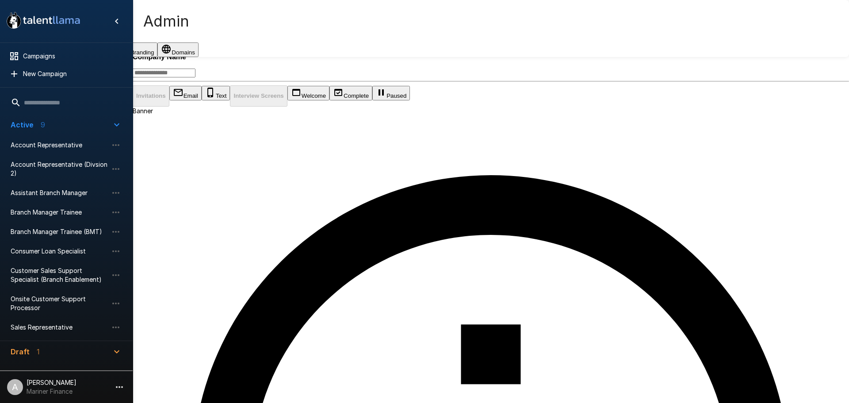
click at [212, 107] on div "Invitations Email Text Interview Screens Welcome Complete Paused" at bounding box center [491, 95] width 716 height 21
click at [329, 100] on button "Complete" at bounding box center [350, 93] width 43 height 15
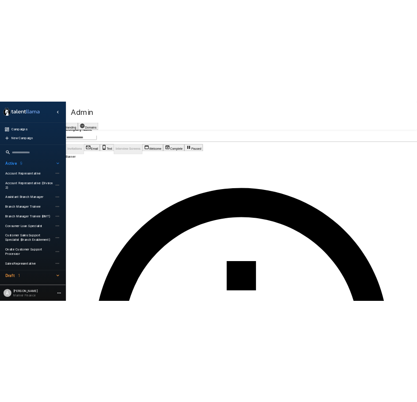
scroll to position [44, 0]
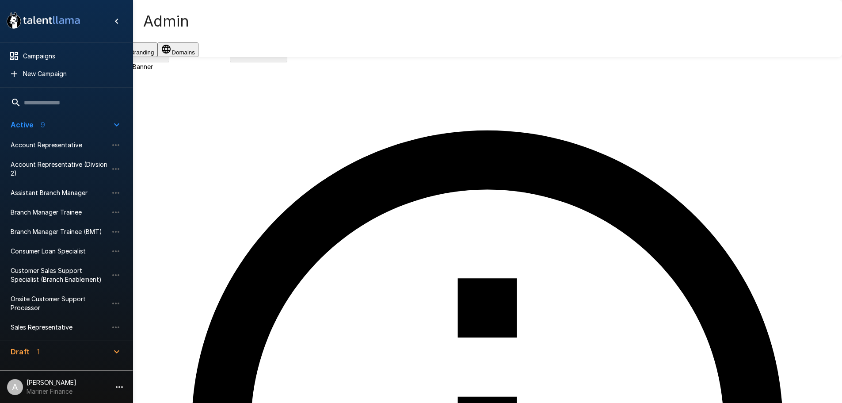
click at [201, 56] on button "Email" at bounding box center [185, 49] width 32 height 15
click at [287, 56] on button "Welcome" at bounding box center [308, 49] width 42 height 15
